Goal: Navigation & Orientation: Find specific page/section

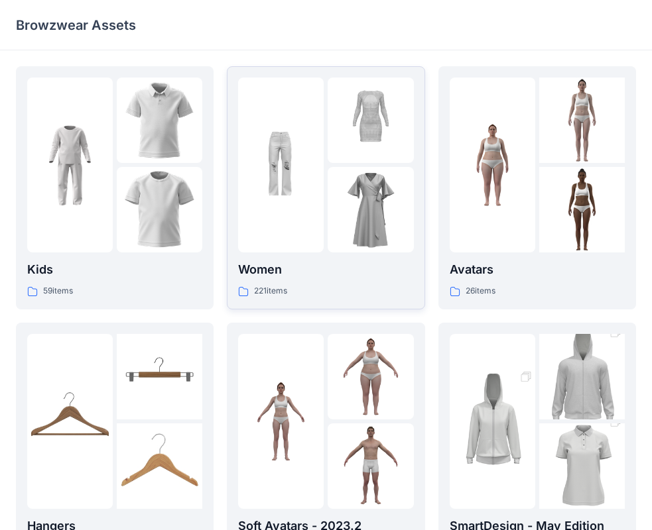
click at [367, 278] on p "Women" at bounding box center [325, 270] width 175 height 19
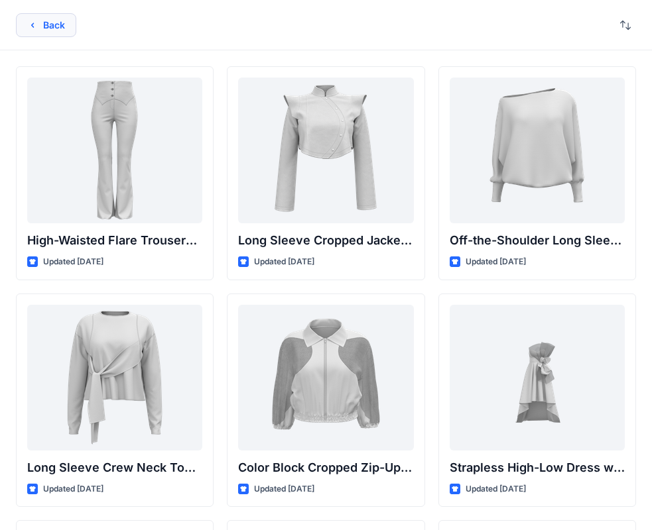
click at [58, 24] on button "Back" at bounding box center [46, 25] width 60 height 24
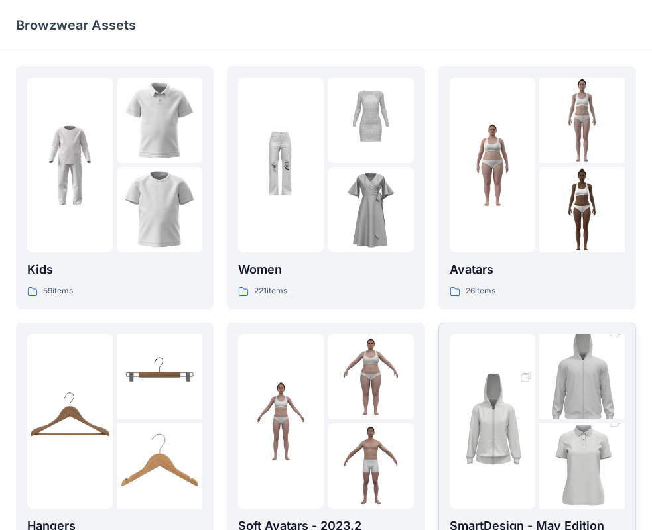
scroll to position [133, 0]
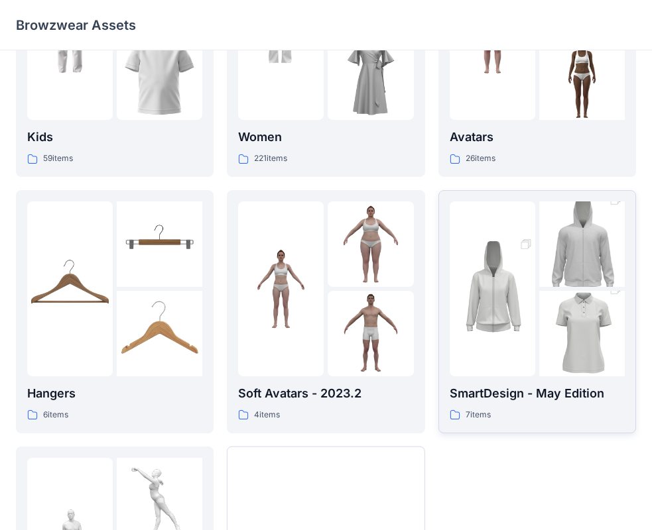
click at [603, 351] on img at bounding box center [582, 334] width 86 height 129
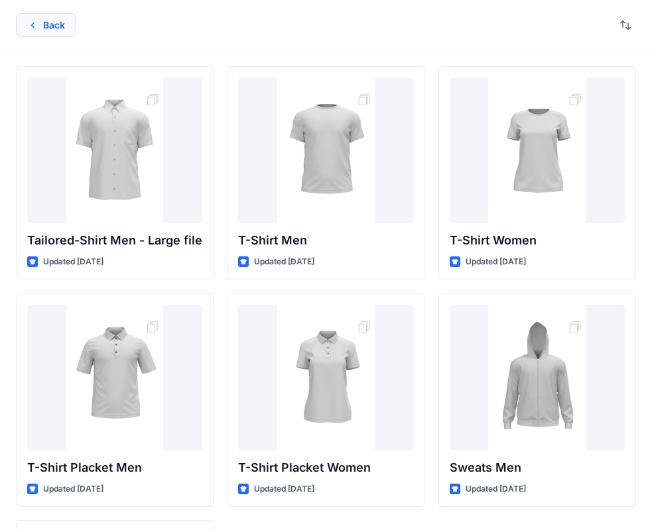
click at [56, 35] on button "Back" at bounding box center [46, 25] width 60 height 24
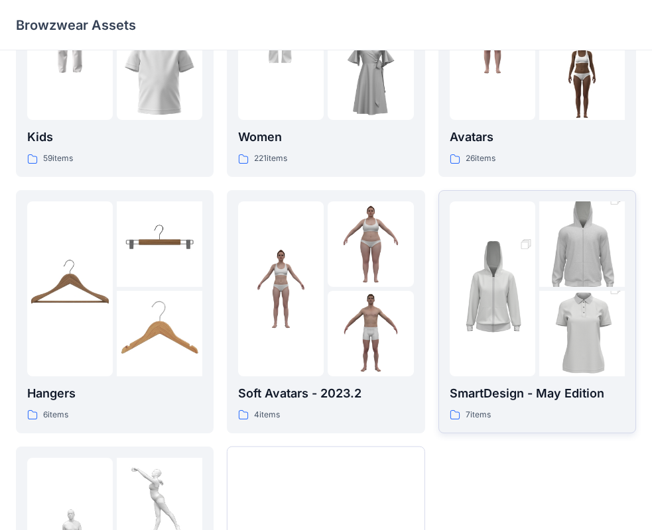
click at [617, 347] on img at bounding box center [582, 334] width 86 height 129
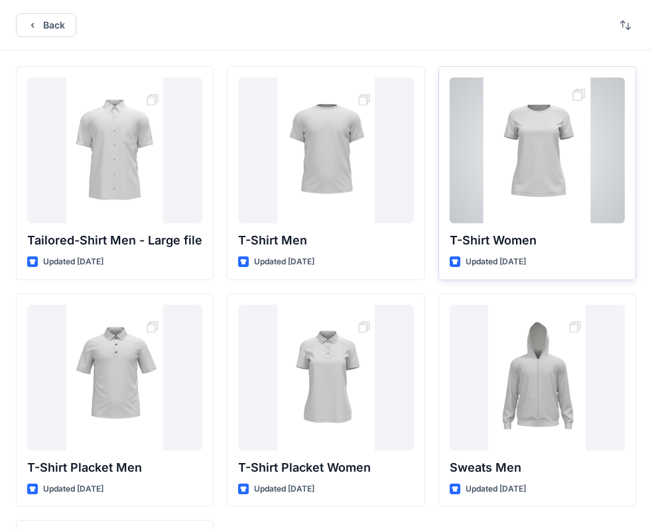
click at [581, 173] on div at bounding box center [536, 151] width 175 height 146
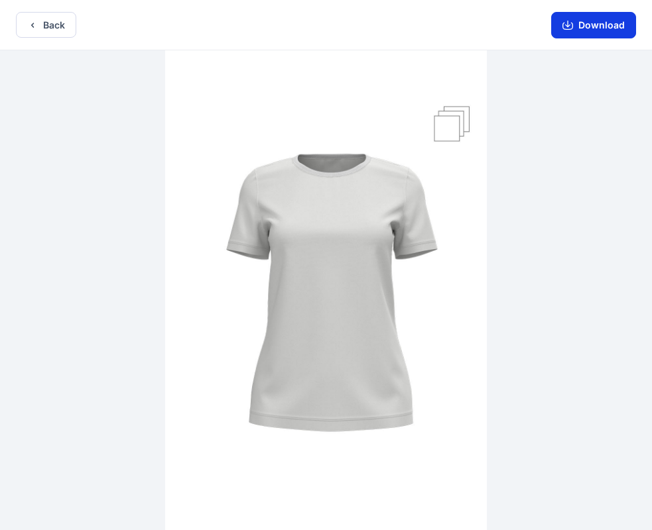
click at [582, 22] on button "Download" at bounding box center [593, 25] width 85 height 27
